Goal: Task Accomplishment & Management: Manage account settings

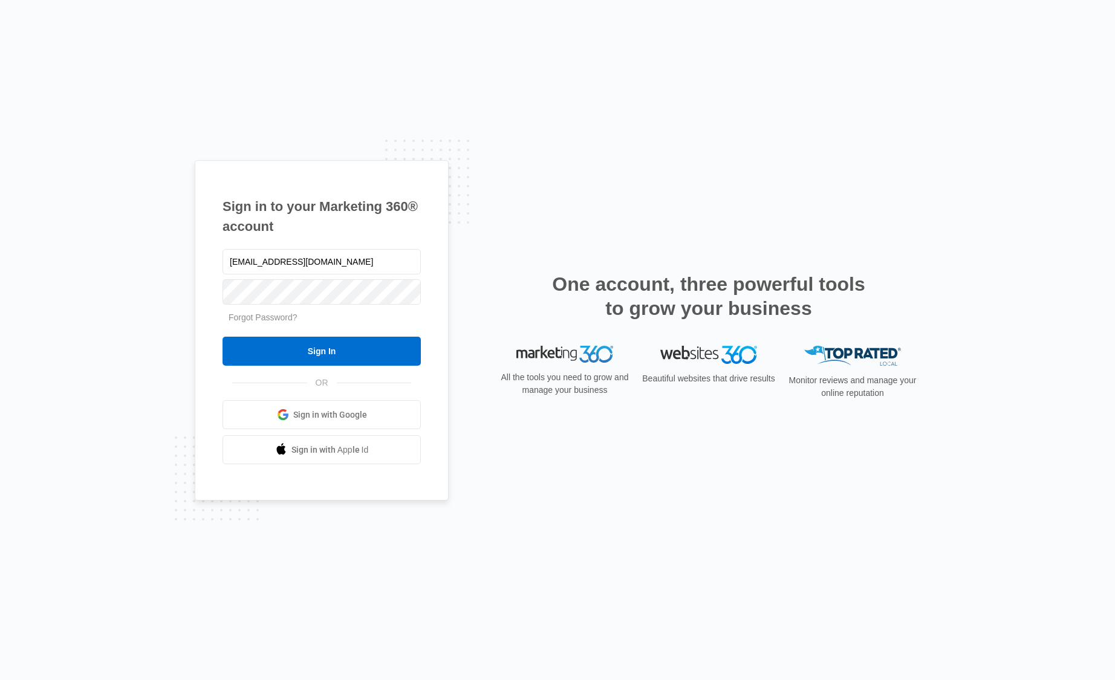
type input "[EMAIL_ADDRESS][DOMAIN_NAME]"
click at [392, 346] on input "Sign In" at bounding box center [321, 351] width 198 height 29
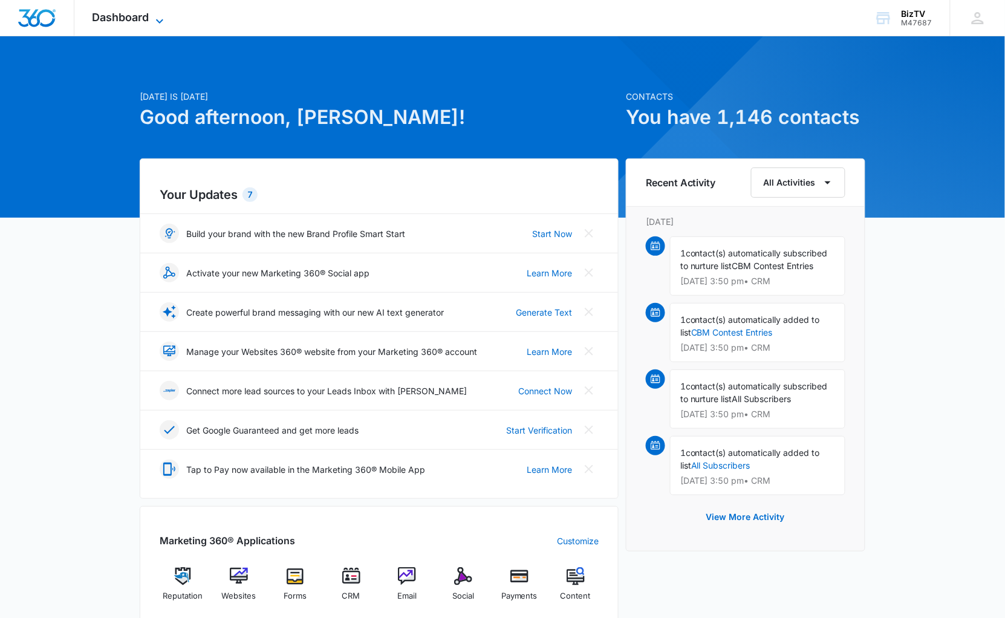
click at [142, 22] on span "Dashboard" at bounding box center [121, 17] width 57 height 13
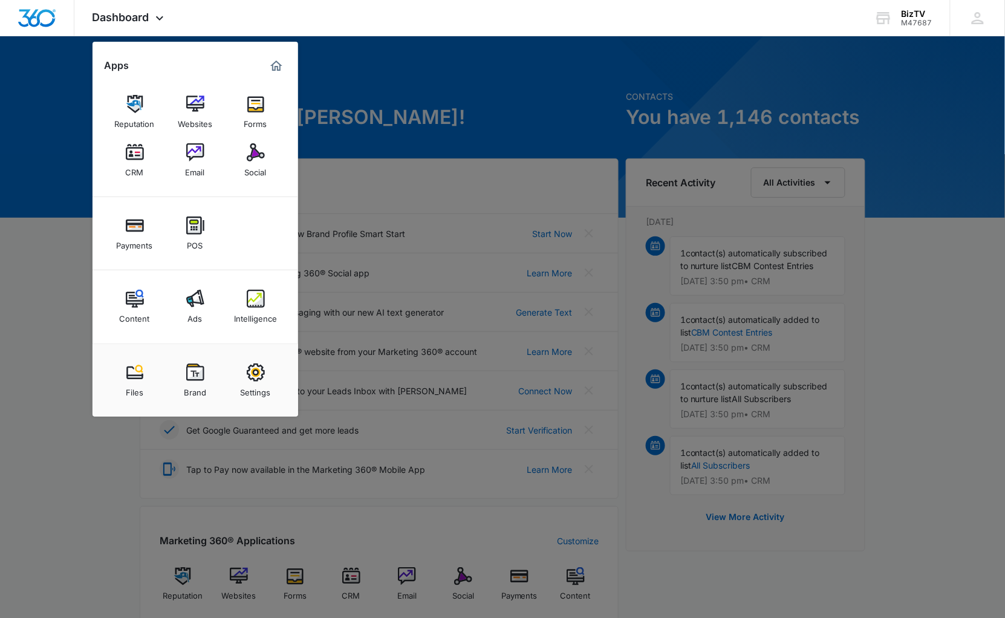
click at [908, 370] on div at bounding box center [502, 309] width 1005 height 618
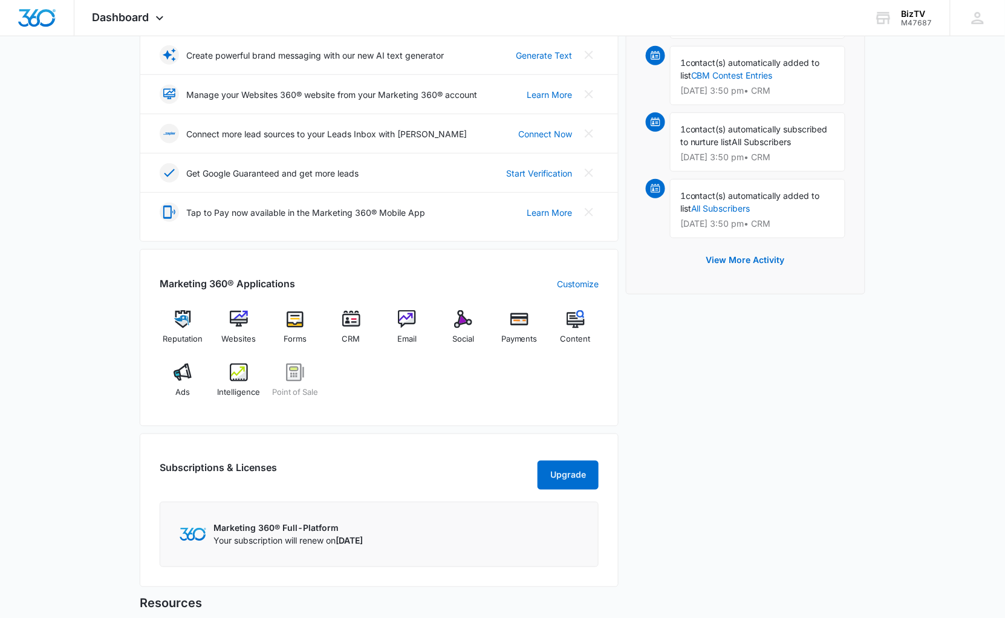
scroll to position [467, 0]
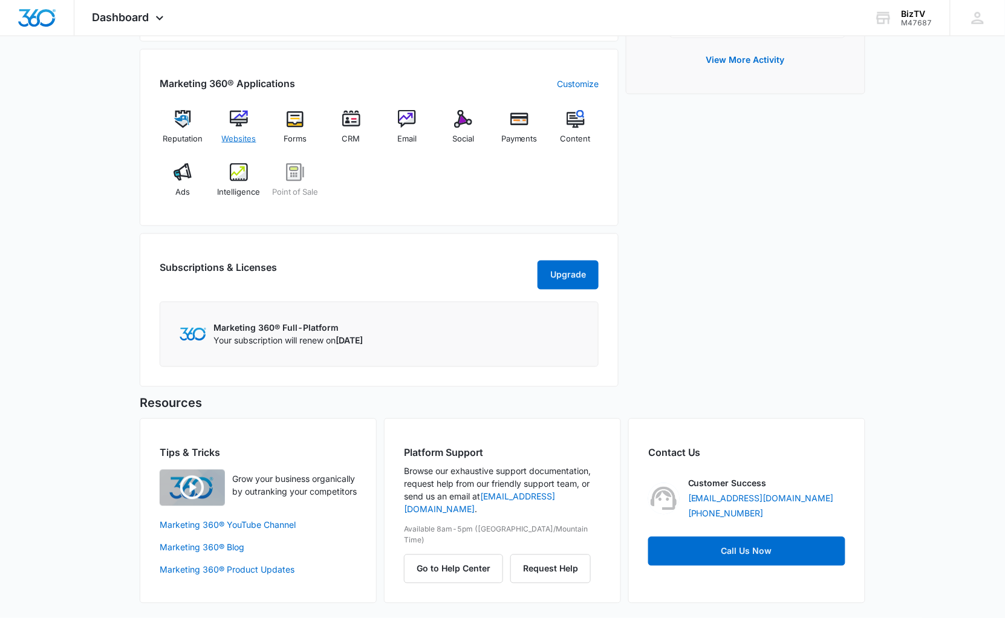
click at [239, 110] on img at bounding box center [239, 119] width 18 height 18
